Goal: Navigation & Orientation: Find specific page/section

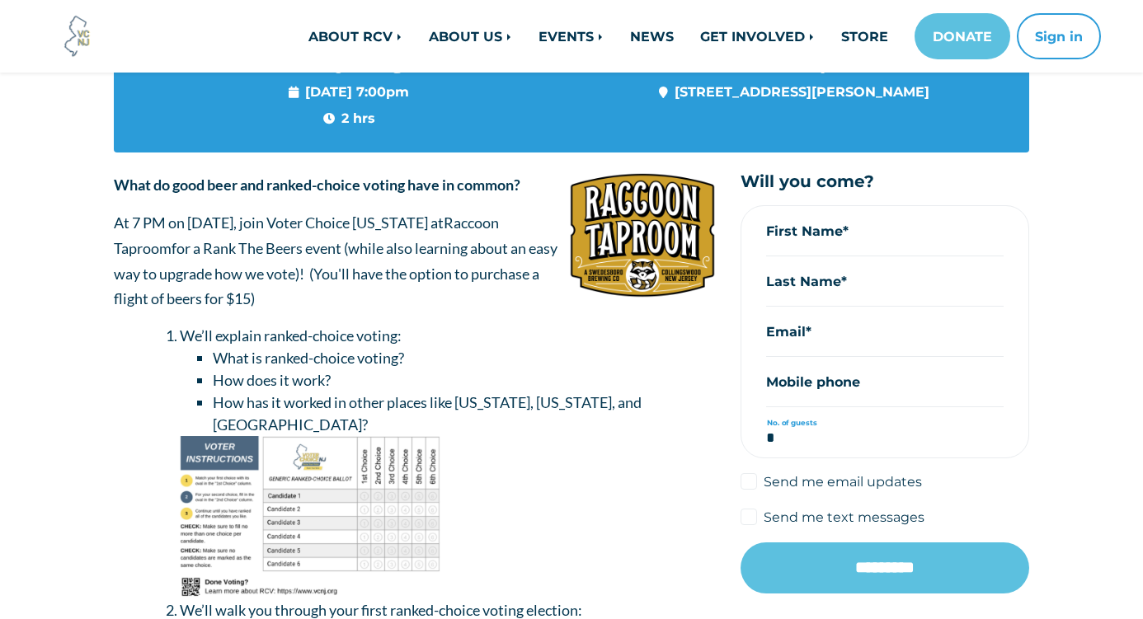
scroll to position [255, 0]
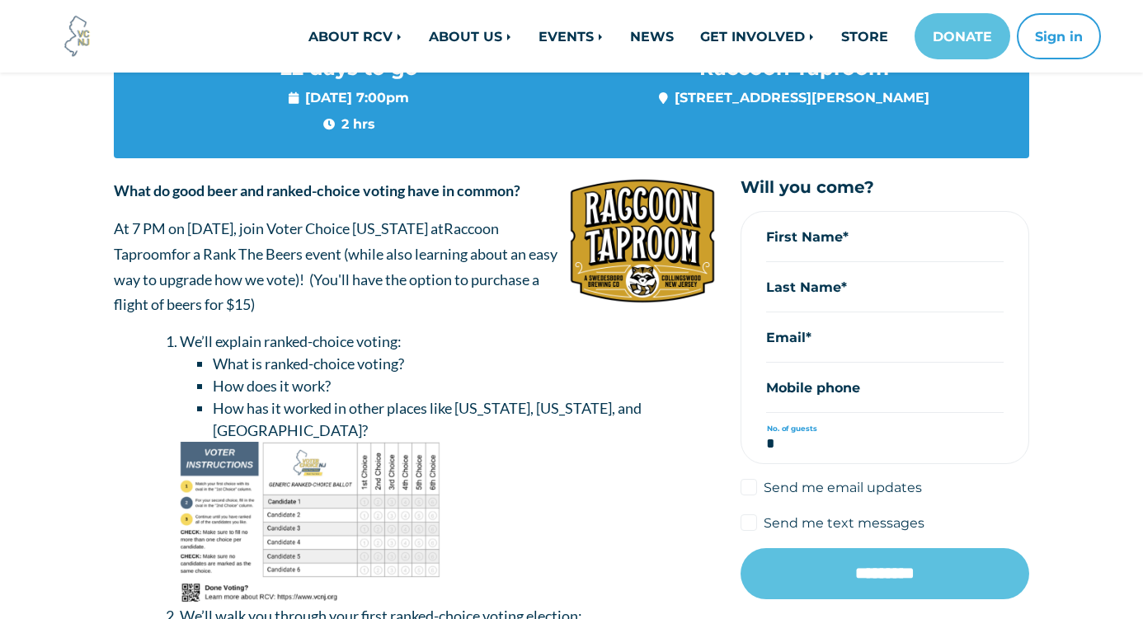
click at [647, 263] on img at bounding box center [642, 241] width 147 height 126
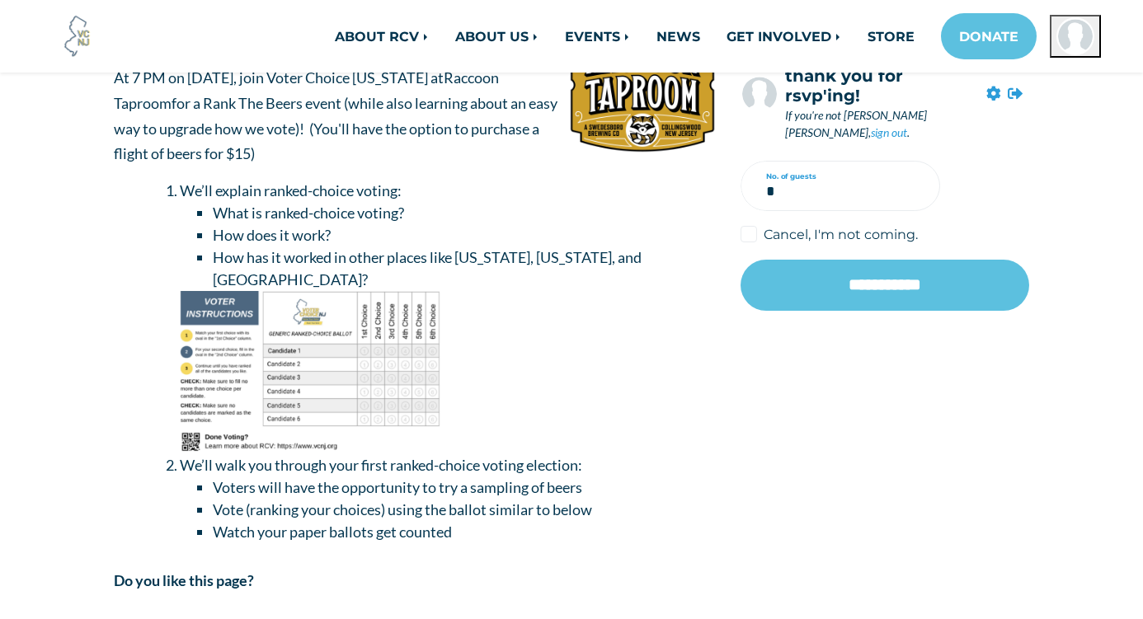
scroll to position [159, 0]
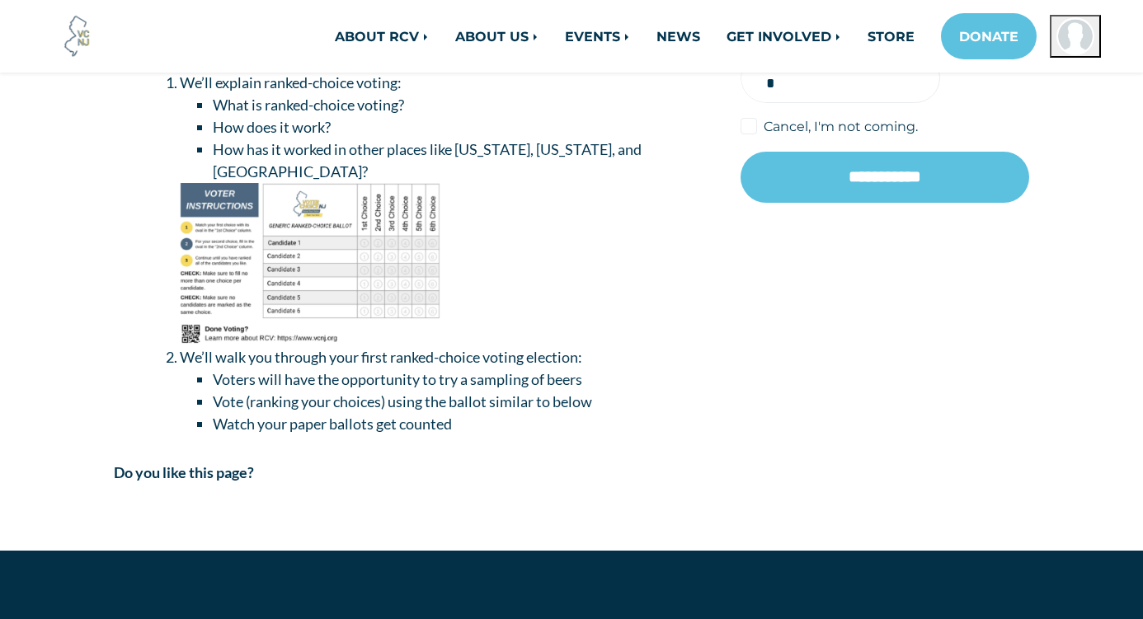
scroll to position [510, 0]
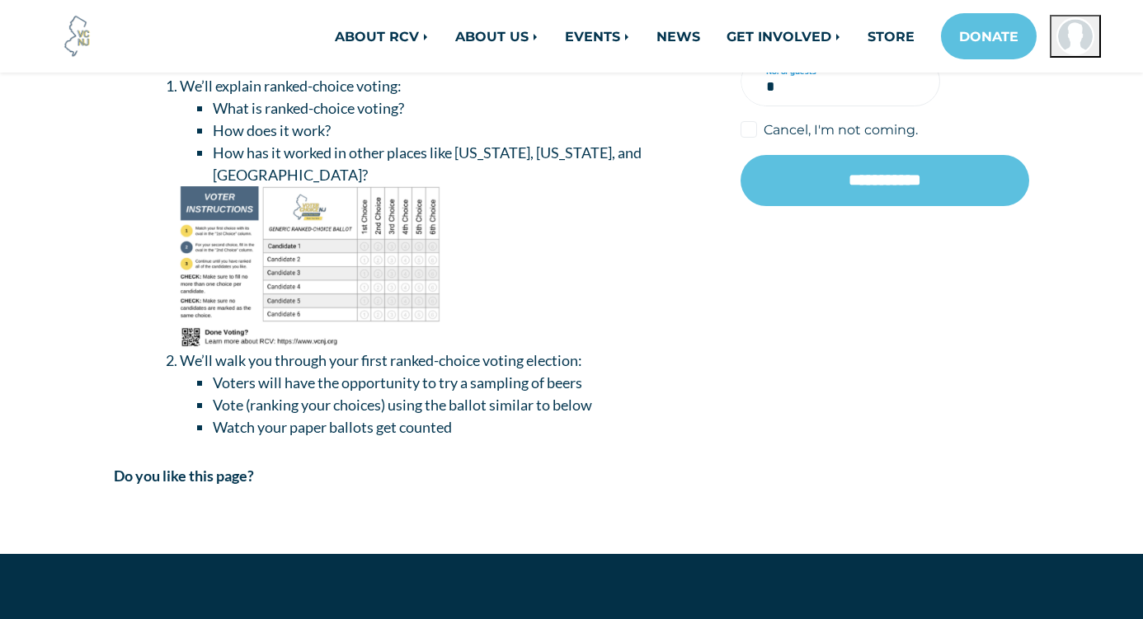
click at [718, 270] on div "What do good beer and ranked-choice voting have in common? At 7 PM on September…" at bounding box center [414, 219] width 627 height 592
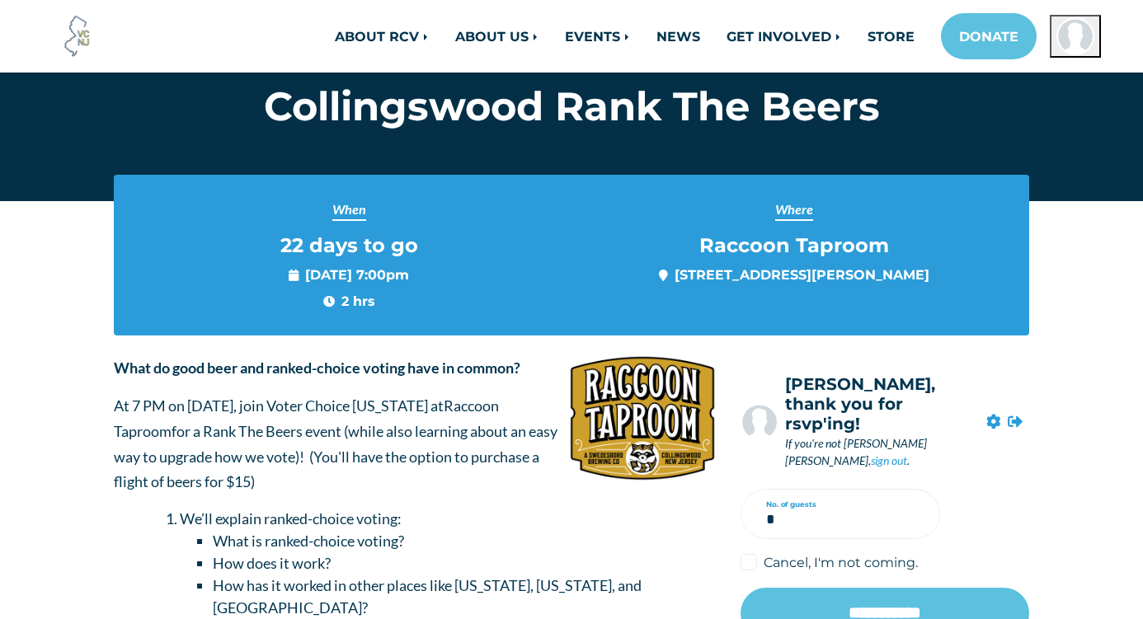
scroll to position [100, 0]
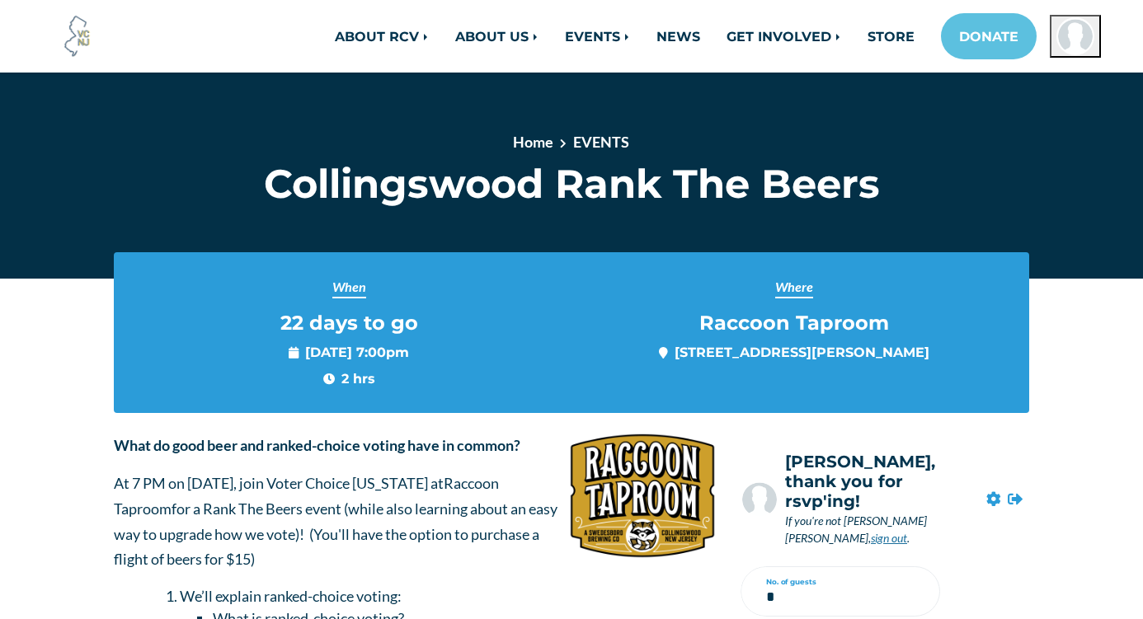
click at [907, 531] on link "sign out" at bounding box center [889, 538] width 36 height 14
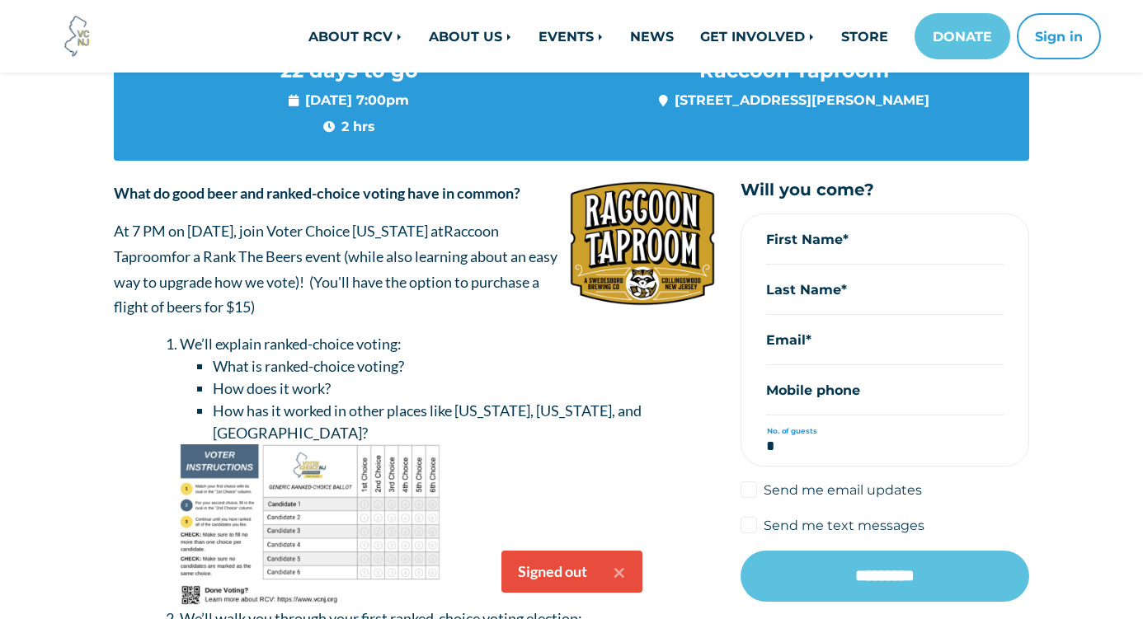
scroll to position [119, 0]
